Goal: Information Seeking & Learning: Check status

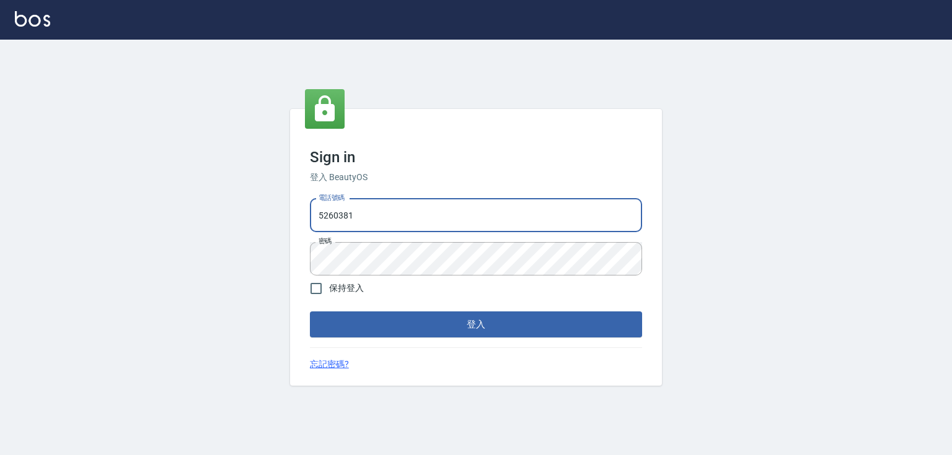
drag, startPoint x: 381, startPoint y: 213, endPoint x: 293, endPoint y: 216, distance: 88.0
click at [293, 216] on div "Sign in 登入 BeautyOS 電話號碼 [PHONE_NUMBER] 電話號碼 密碼 密碼 保持登入 登入 忘記密碼?" at bounding box center [476, 247] width 372 height 277
type input "0989970105"
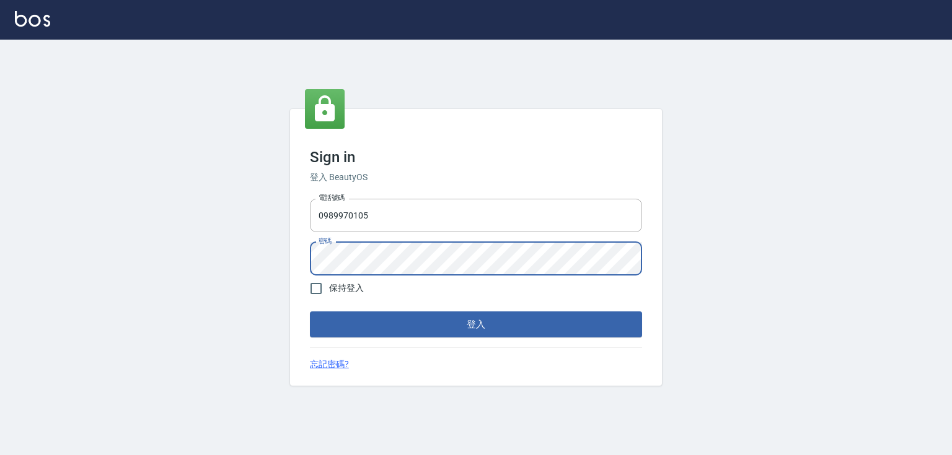
click at [310, 312] on button "登入" at bounding box center [476, 325] width 332 height 26
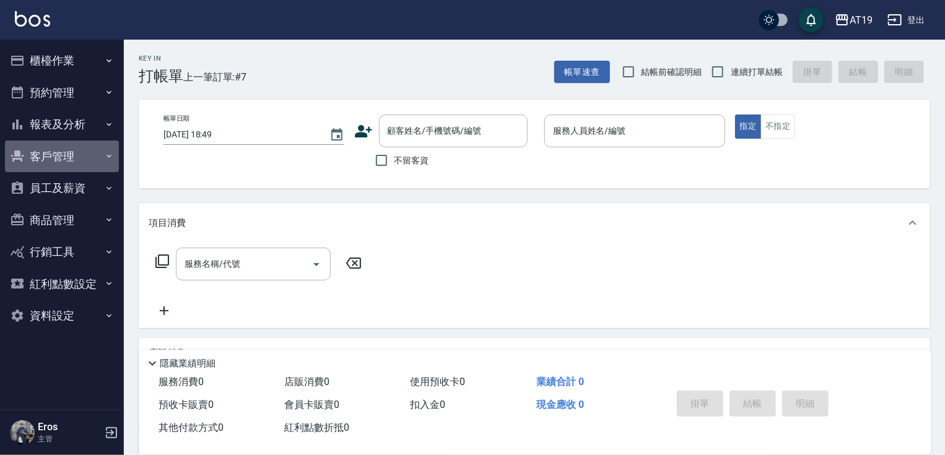
click at [48, 156] on button "客戶管理" at bounding box center [62, 157] width 114 height 32
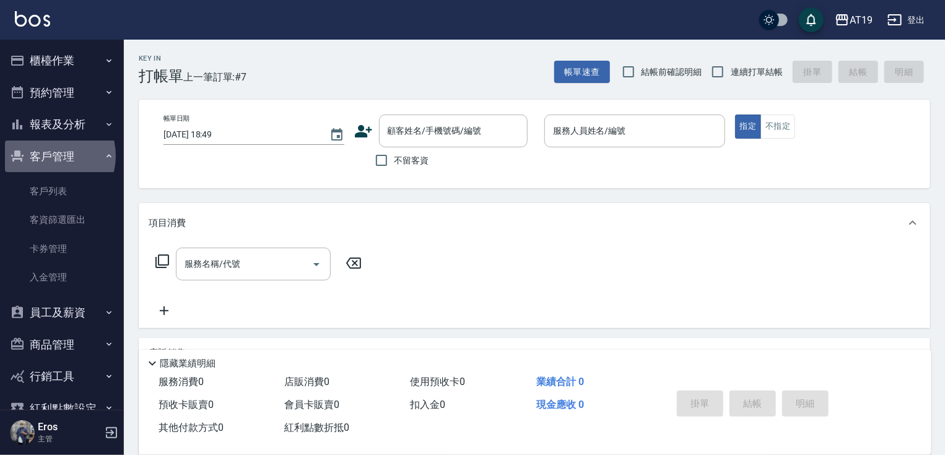
click at [47, 156] on button "客戶管理" at bounding box center [62, 157] width 114 height 32
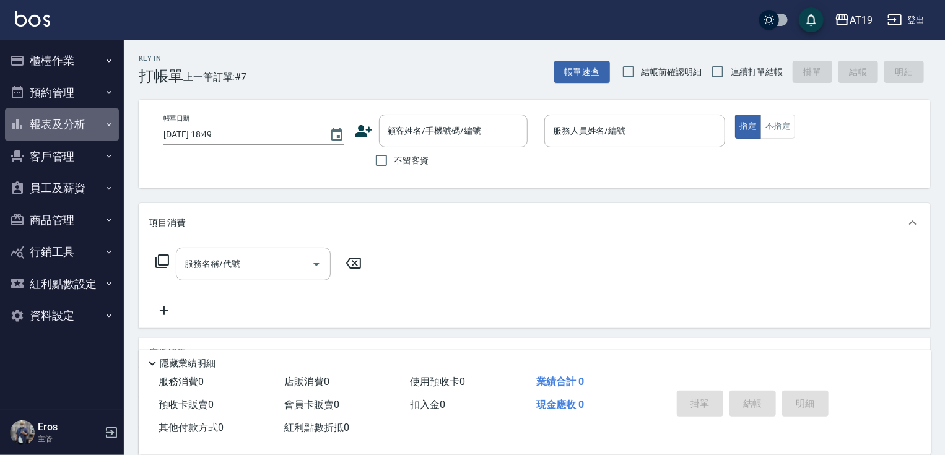
click at [57, 127] on button "報表及分析" at bounding box center [62, 124] width 114 height 32
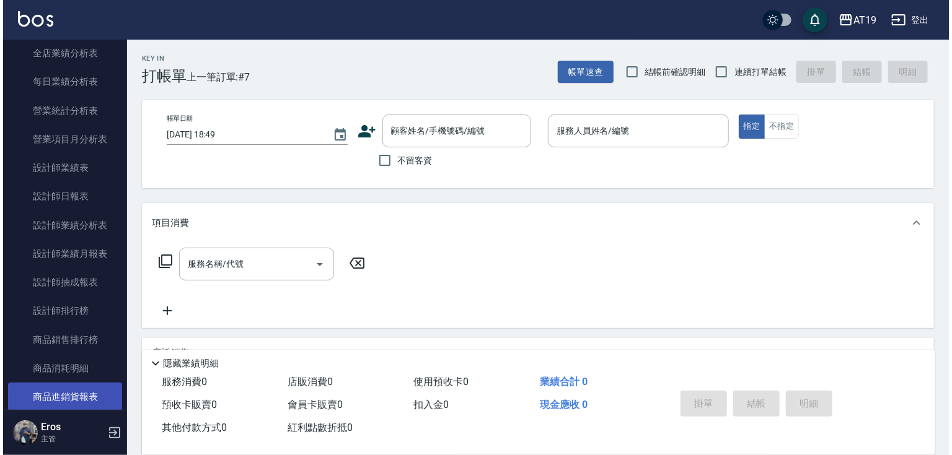
scroll to position [397, 0]
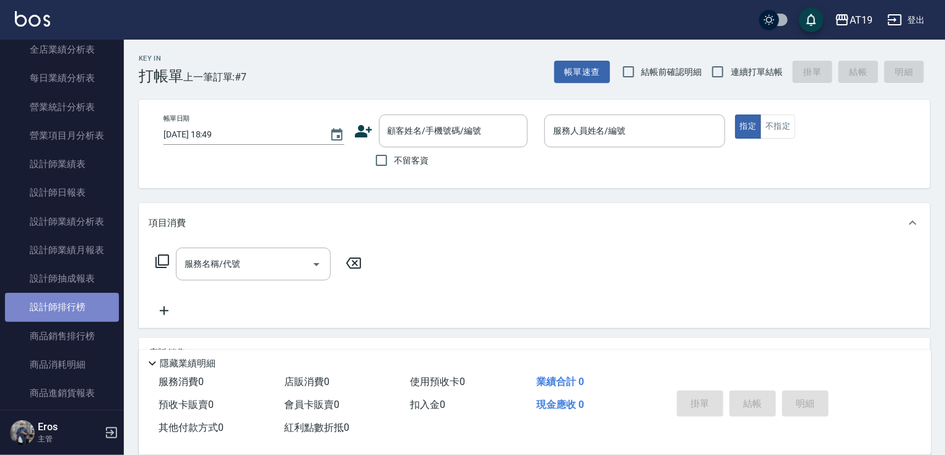
click at [78, 313] on link "設計師排行榜" at bounding box center [62, 307] width 114 height 29
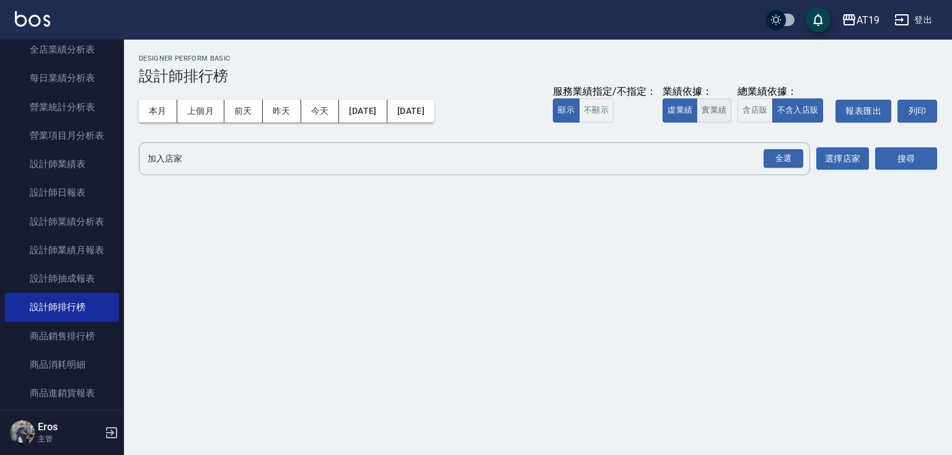
click at [711, 114] on button "實業績" at bounding box center [713, 111] width 35 height 24
click at [778, 159] on div "全選" at bounding box center [783, 158] width 40 height 19
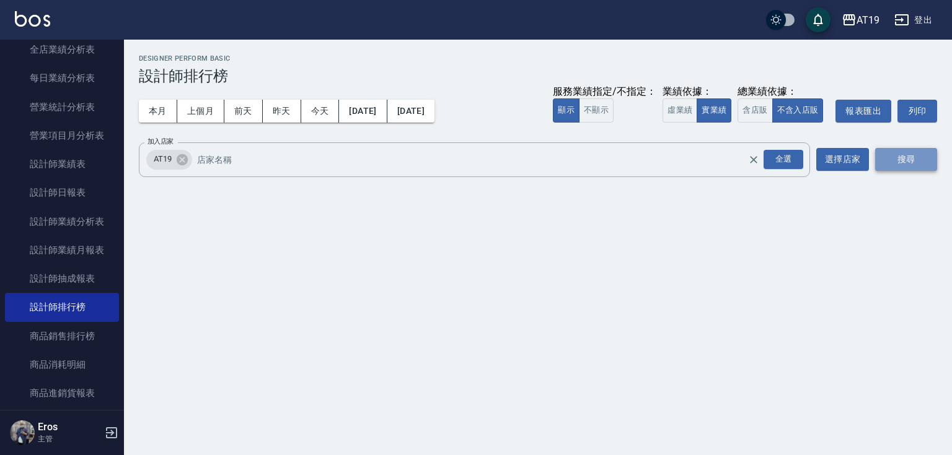
click at [903, 162] on button "搜尋" at bounding box center [906, 159] width 62 height 23
